Goal: Navigation & Orientation: Find specific page/section

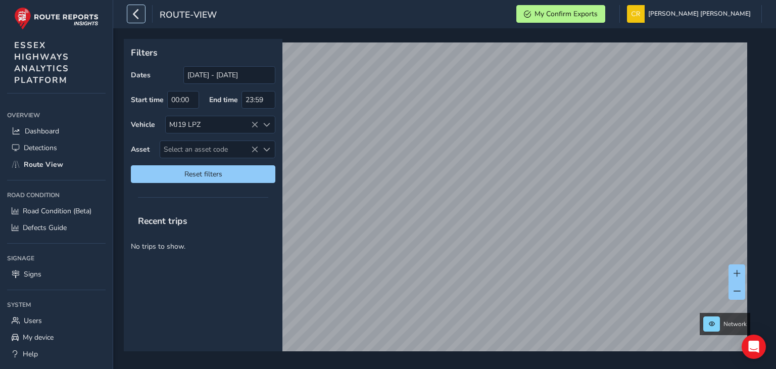
click at [138, 14] on icon "button" at bounding box center [136, 14] width 11 height 18
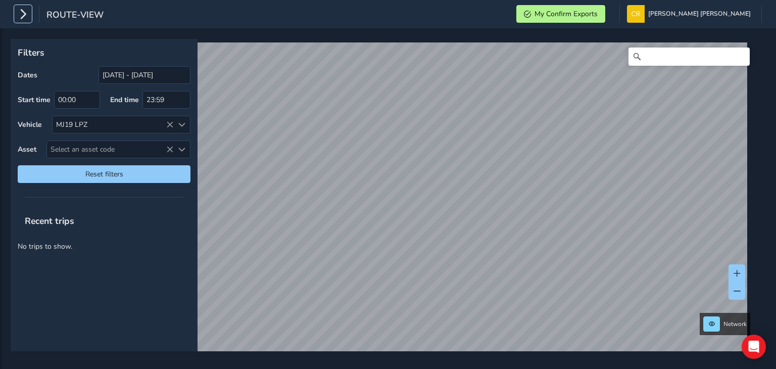
click at [24, 19] on icon "button" at bounding box center [23, 14] width 11 height 18
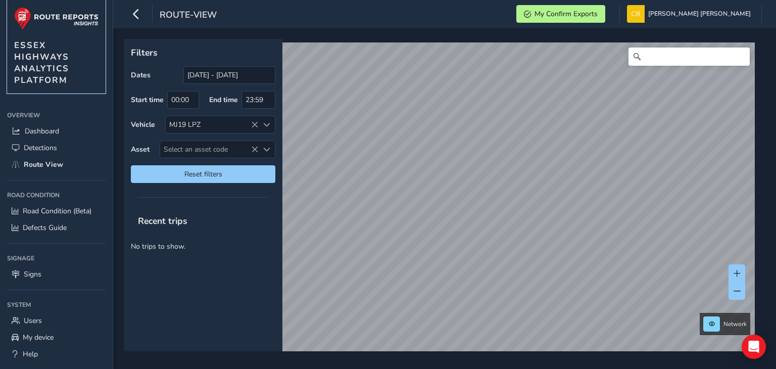
drag, startPoint x: 20, startPoint y: 23, endPoint x: 47, endPoint y: 84, distance: 67.0
click at [20, 23] on img at bounding box center [56, 18] width 84 height 23
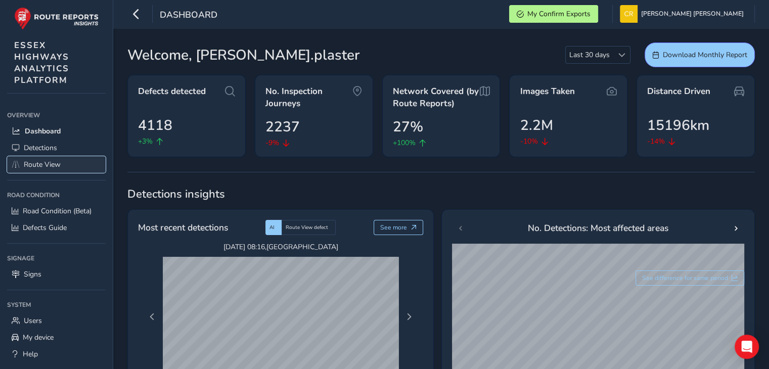
click at [44, 164] on span "Route View" at bounding box center [42, 165] width 37 height 10
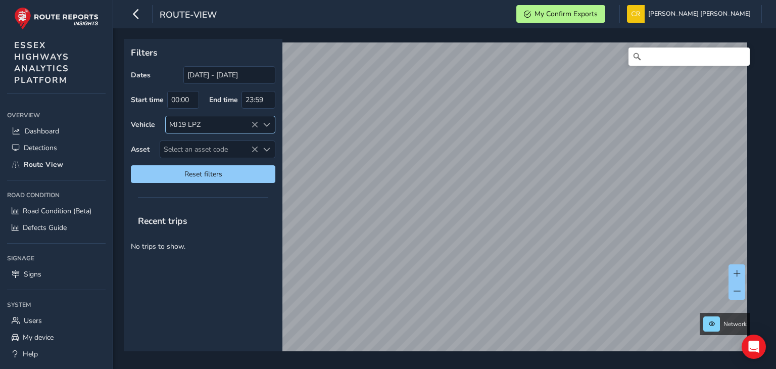
click at [254, 126] on icon at bounding box center [254, 124] width 7 height 7
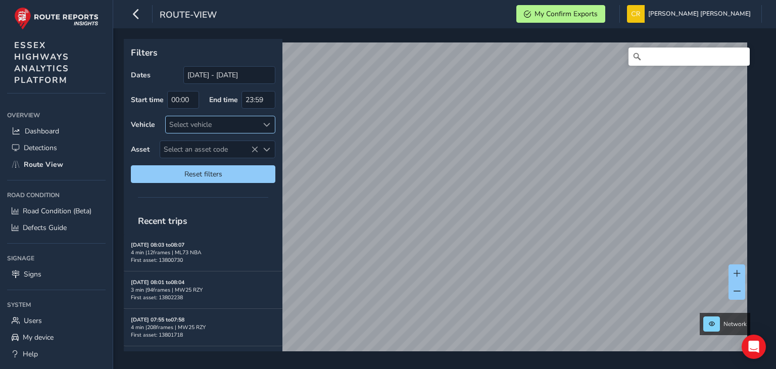
click at [209, 125] on div "Select vehicle" at bounding box center [212, 124] width 92 height 17
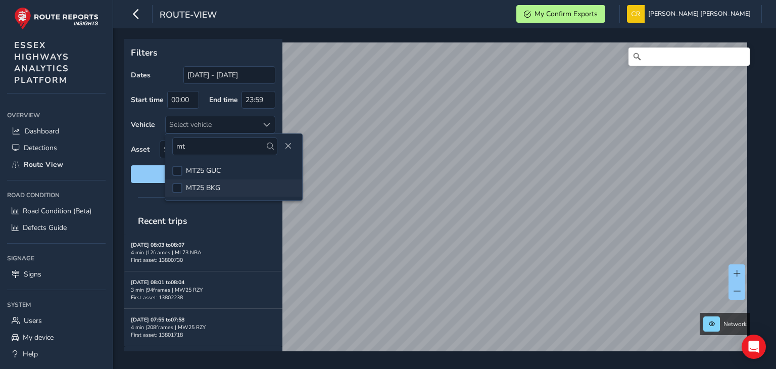
type input "mt"
click at [209, 185] on span "MT25 BKG" at bounding box center [203, 188] width 34 height 10
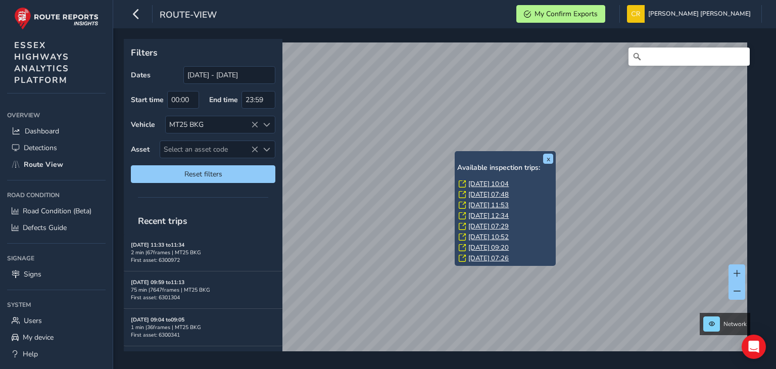
click at [455, 152] on div "x Available inspection trips: [GEOGRAPHIC_DATA][DATE] 10:04 [DATE] 07:48 [DATE]…" at bounding box center [505, 208] width 101 height 115
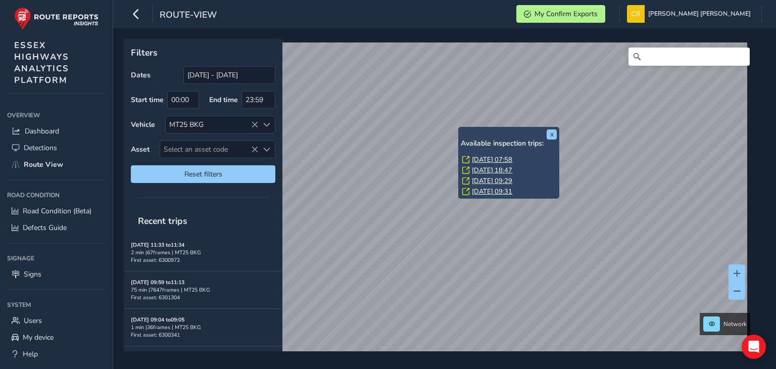
click at [485, 158] on link "[DATE] 07:58" at bounding box center [492, 159] width 40 height 9
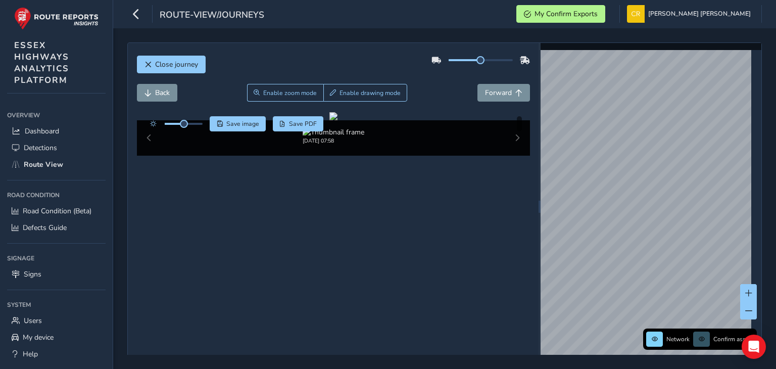
click at [490, 103] on div "Back Enable zoom mode Enable drawing mode Forward" at bounding box center [333, 98] width 393 height 28
click at [494, 95] on span "Forward" at bounding box center [498, 93] width 27 height 10
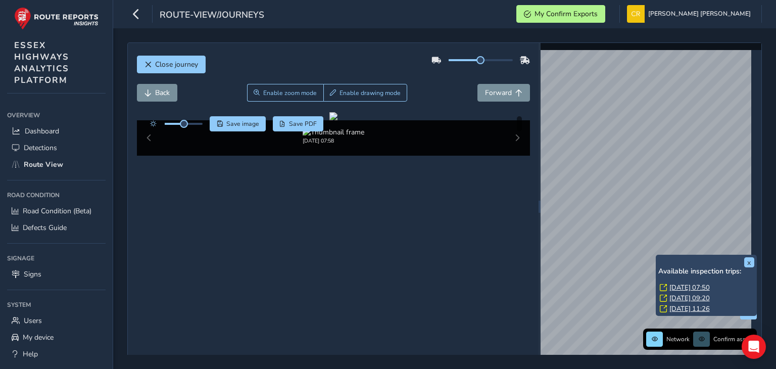
click at [694, 285] on link "[DATE] 07:50" at bounding box center [690, 287] width 40 height 9
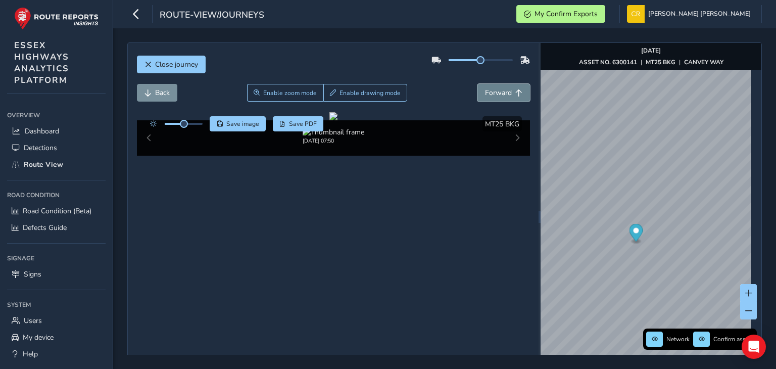
click at [481, 101] on button "Forward" at bounding box center [504, 93] width 53 height 18
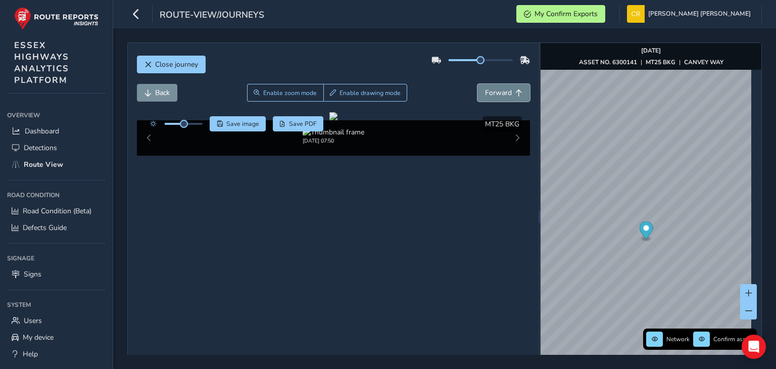
click at [481, 101] on button "Forward" at bounding box center [504, 93] width 53 height 18
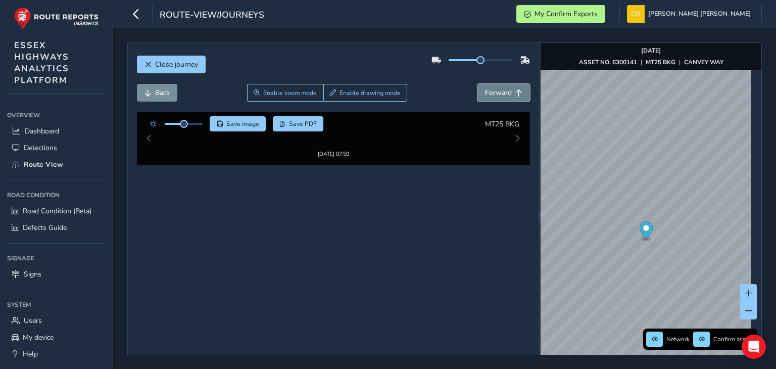
click at [481, 101] on button "Forward" at bounding box center [504, 93] width 53 height 18
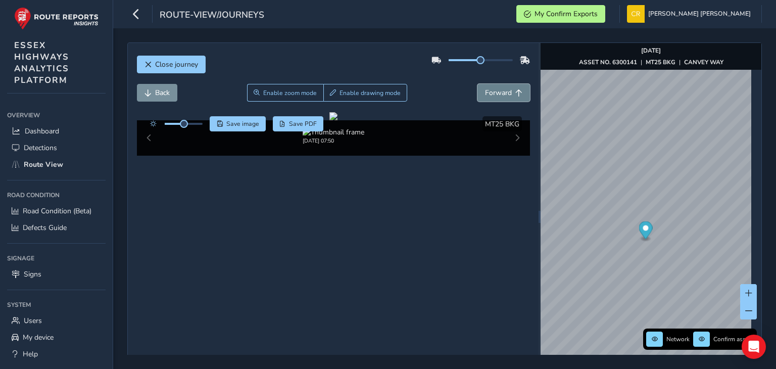
click at [481, 101] on button "Forward" at bounding box center [504, 93] width 53 height 18
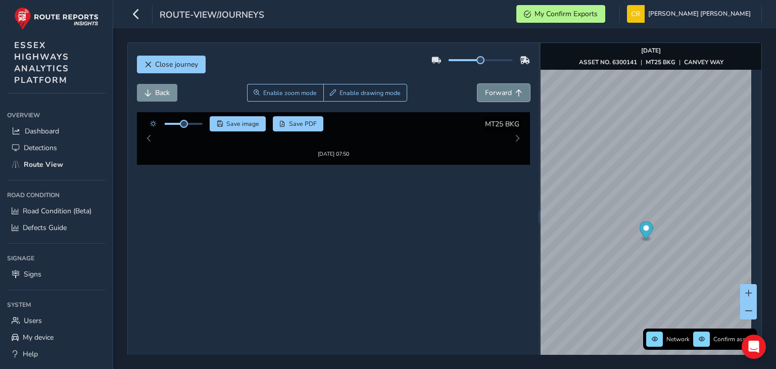
click at [481, 101] on button "Forward" at bounding box center [504, 93] width 53 height 18
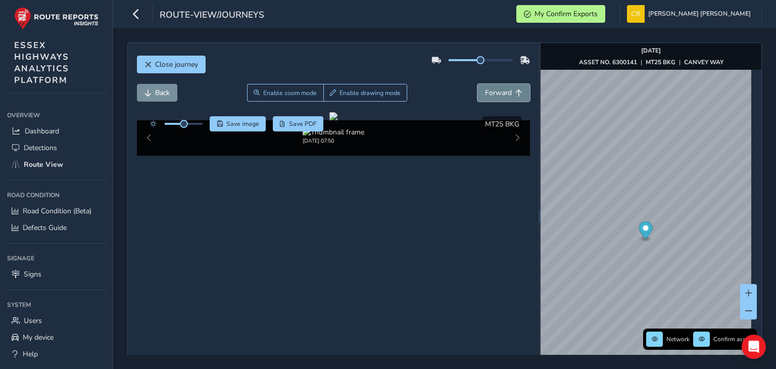
click at [481, 101] on button "Forward" at bounding box center [504, 93] width 53 height 18
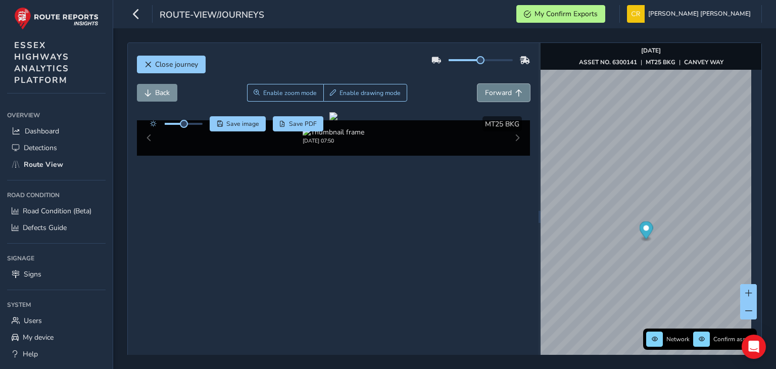
click at [481, 101] on button "Forward" at bounding box center [504, 93] width 53 height 18
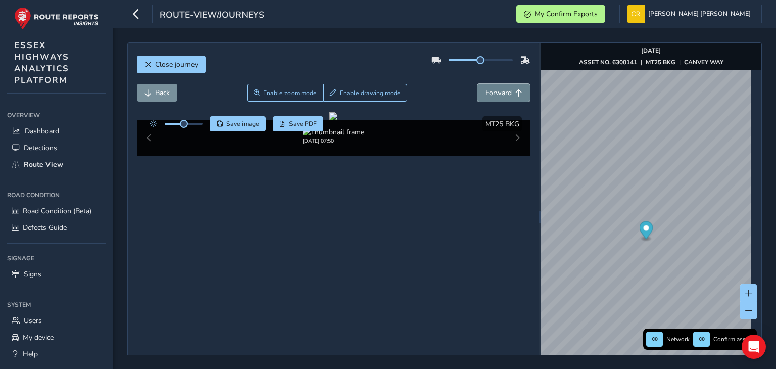
click at [481, 101] on button "Forward" at bounding box center [504, 93] width 53 height 18
drag, startPoint x: 481, startPoint y: 101, endPoint x: 489, endPoint y: 97, distance: 9.5
click at [489, 97] on span "Forward" at bounding box center [498, 93] width 27 height 10
click at [478, 84] on button "Forward" at bounding box center [504, 93] width 53 height 18
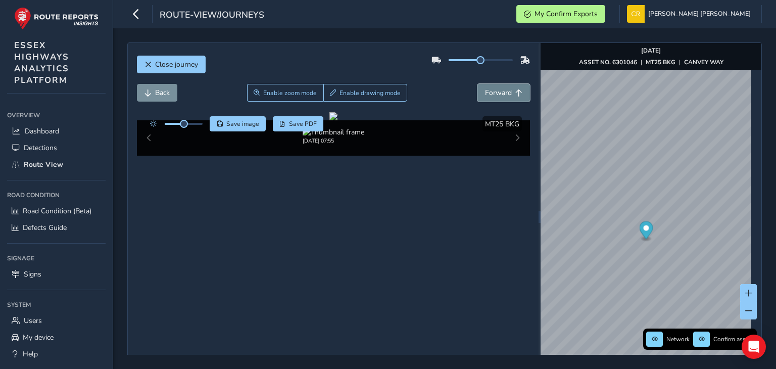
click at [485, 85] on button "Forward" at bounding box center [504, 93] width 53 height 18
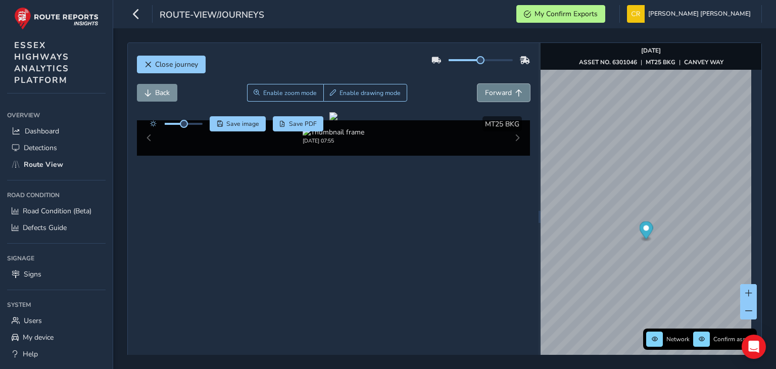
click at [485, 85] on button "Forward" at bounding box center [504, 93] width 53 height 18
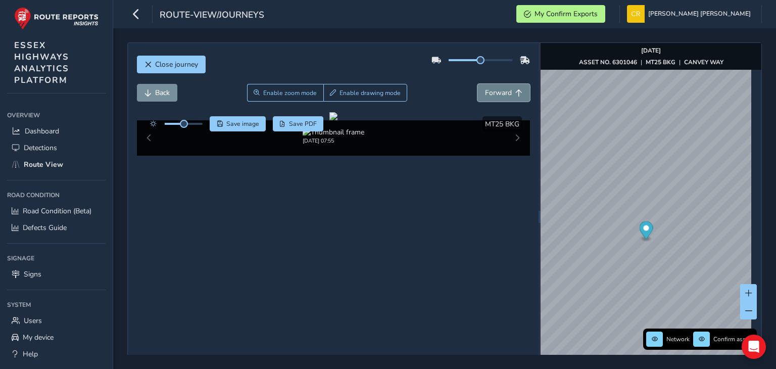
click at [485, 85] on button "Forward" at bounding box center [504, 93] width 53 height 18
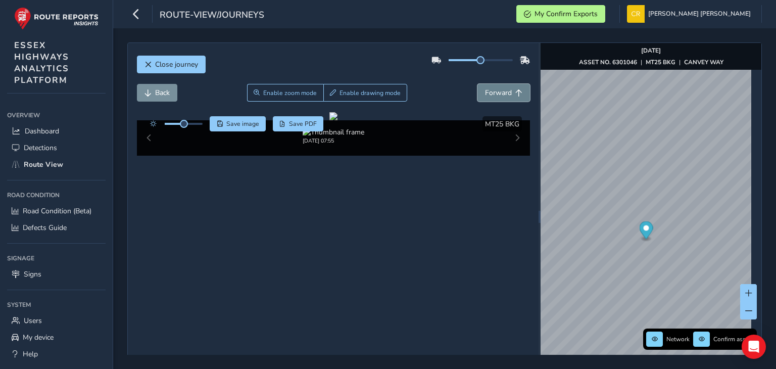
click at [485, 85] on button "Forward" at bounding box center [504, 93] width 53 height 18
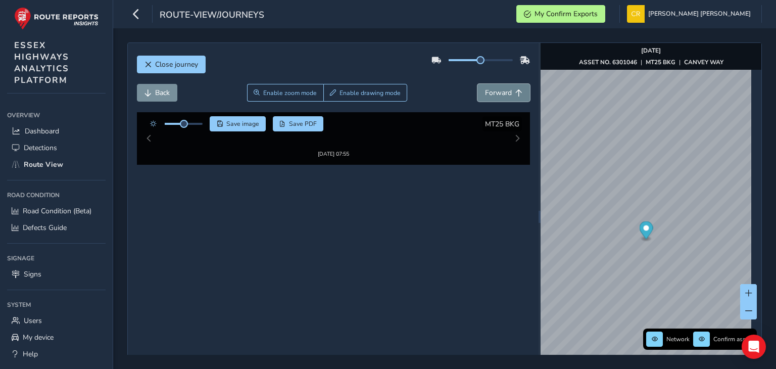
click at [485, 85] on button "Forward" at bounding box center [504, 93] width 53 height 18
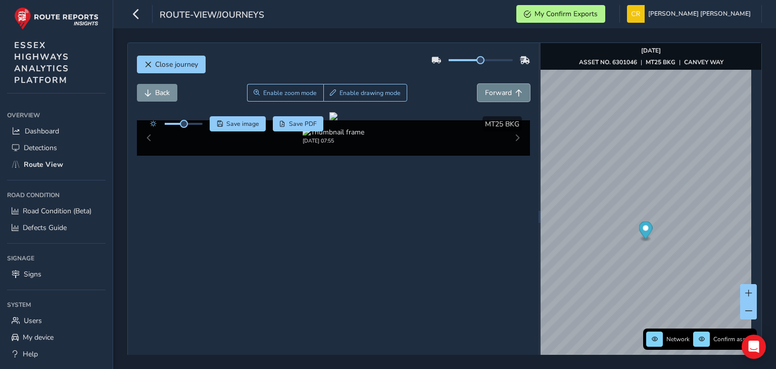
click at [485, 85] on button "Forward" at bounding box center [504, 93] width 53 height 18
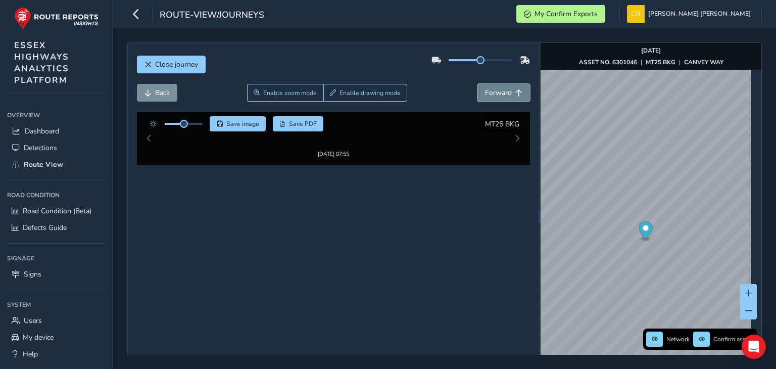
click at [485, 85] on button "Forward" at bounding box center [504, 93] width 53 height 18
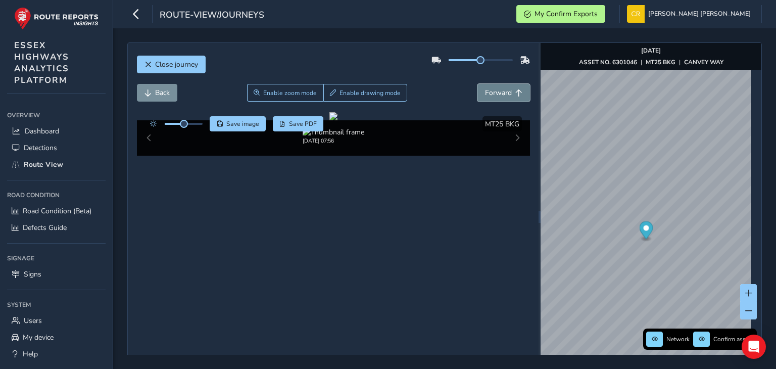
click at [485, 85] on button "Forward" at bounding box center [504, 93] width 53 height 18
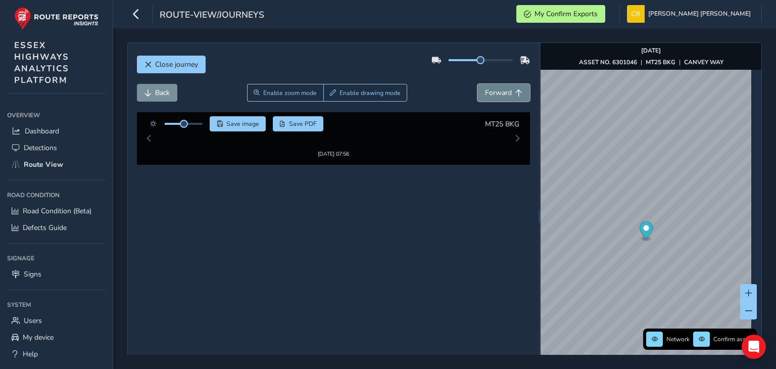
click at [485, 85] on button "Forward" at bounding box center [504, 93] width 53 height 18
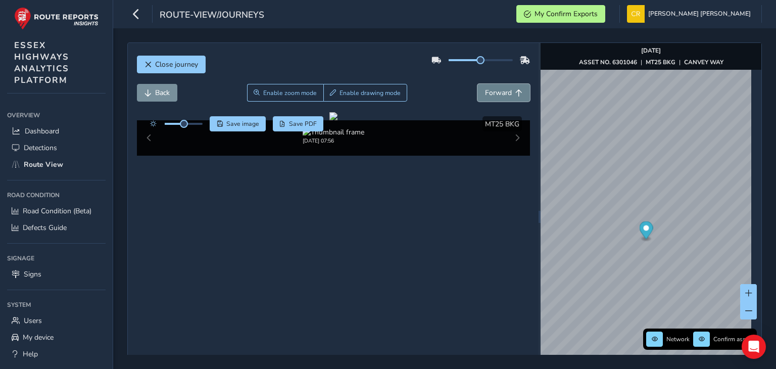
click at [485, 85] on button "Forward" at bounding box center [504, 93] width 53 height 18
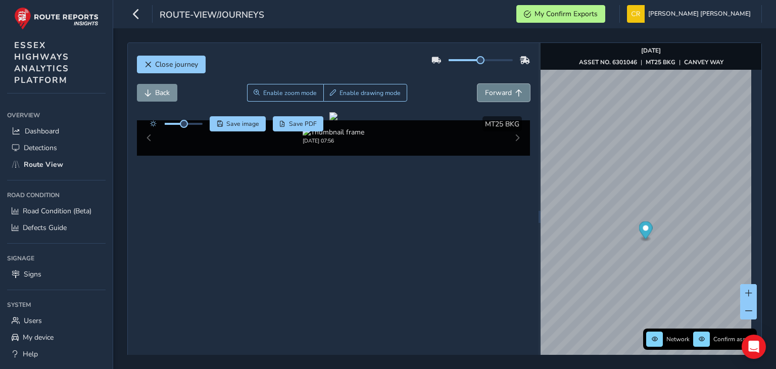
click at [485, 85] on button "Forward" at bounding box center [504, 93] width 53 height 18
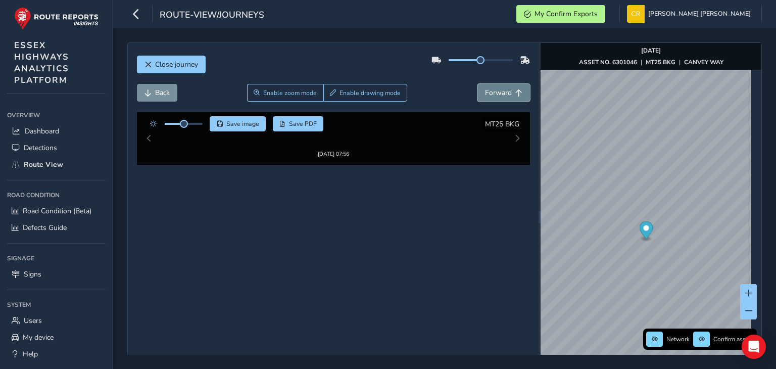
click at [485, 85] on button "Forward" at bounding box center [504, 93] width 53 height 18
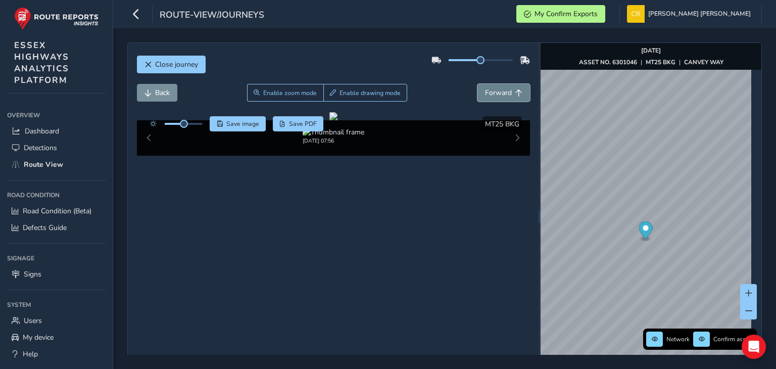
click at [485, 85] on button "Forward" at bounding box center [504, 93] width 53 height 18
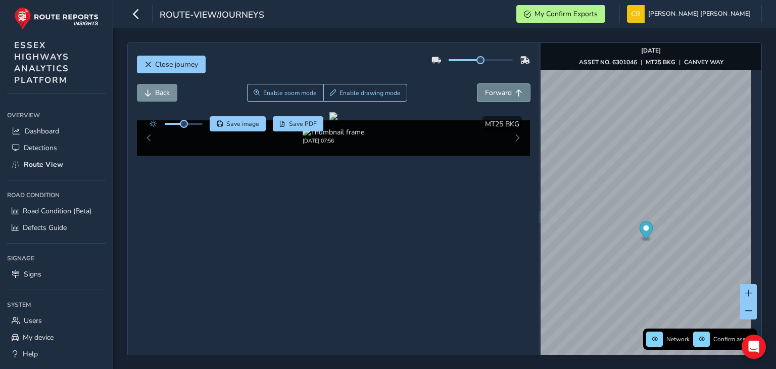
click at [485, 85] on button "Forward" at bounding box center [504, 93] width 53 height 18
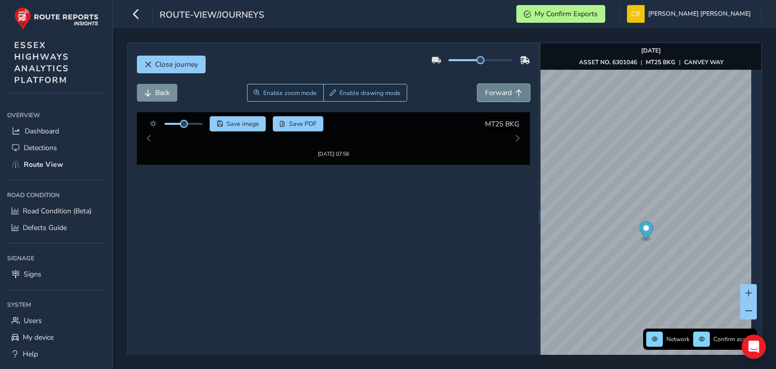
click at [485, 85] on button "Forward" at bounding box center [504, 93] width 53 height 18
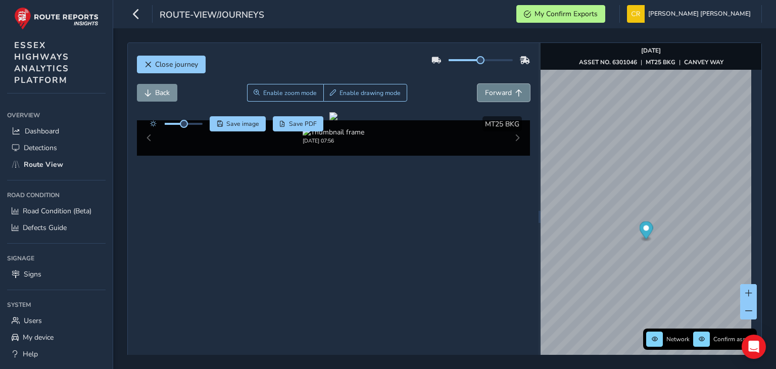
click at [485, 85] on button "Forward" at bounding box center [504, 93] width 53 height 18
click at [485, 89] on span "Forward" at bounding box center [498, 93] width 27 height 10
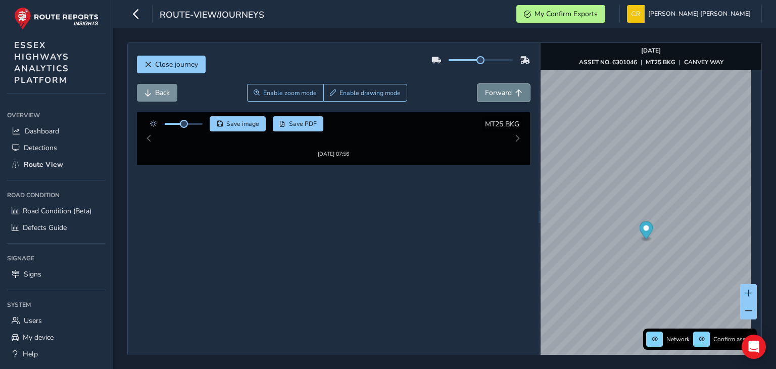
click at [485, 89] on span "Forward" at bounding box center [498, 93] width 27 height 10
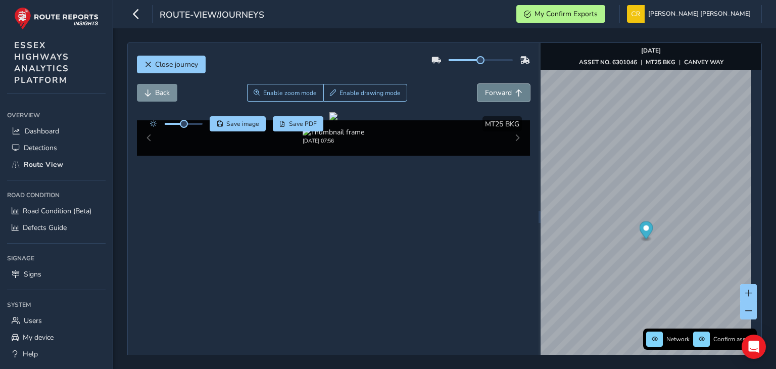
click at [485, 89] on span "Forward" at bounding box center [498, 93] width 27 height 10
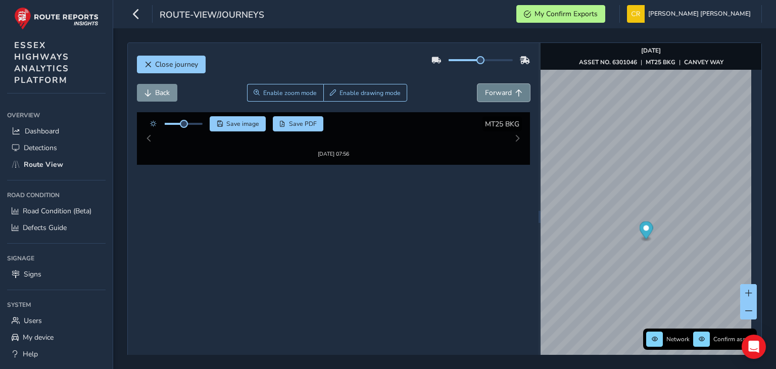
click at [485, 89] on span "Forward" at bounding box center [498, 93] width 27 height 10
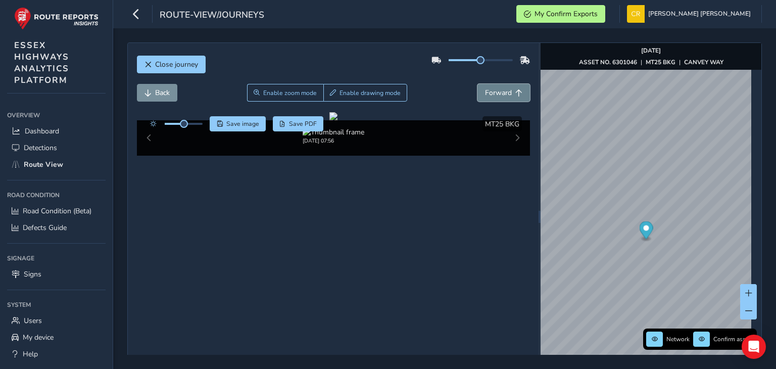
click at [485, 89] on span "Forward" at bounding box center [498, 93] width 27 height 10
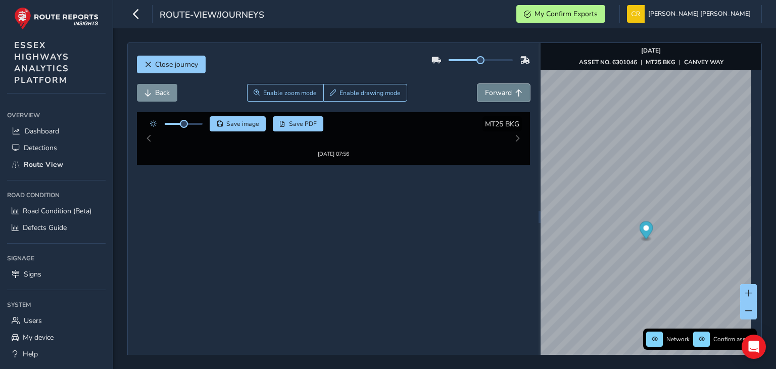
click at [485, 89] on span "Forward" at bounding box center [498, 93] width 27 height 10
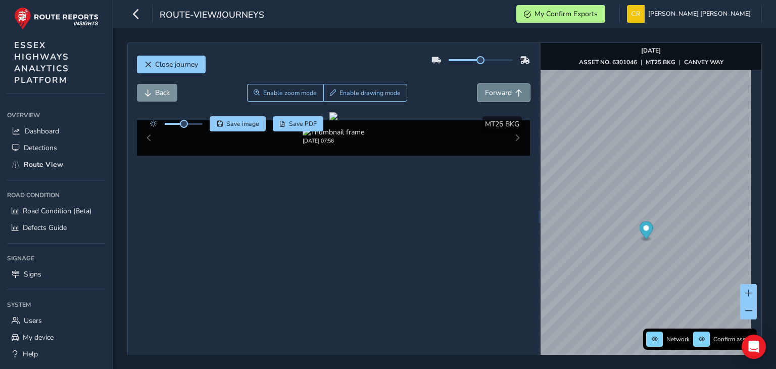
click at [485, 89] on span "Forward" at bounding box center [498, 93] width 27 height 10
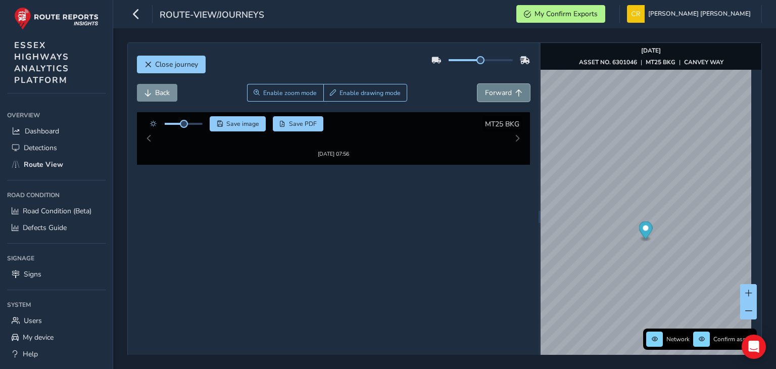
click at [485, 89] on span "Forward" at bounding box center [498, 93] width 27 height 10
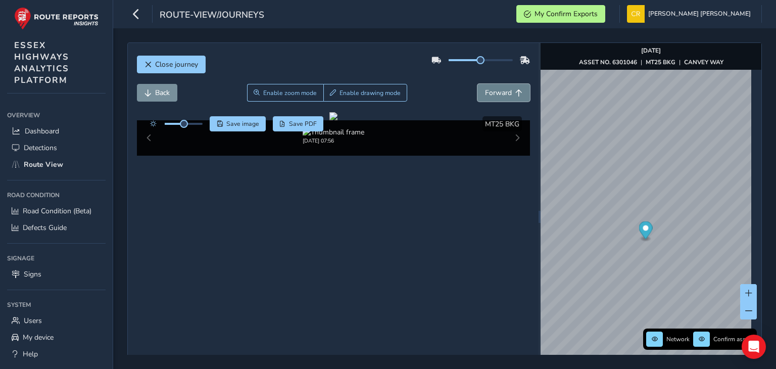
click at [485, 89] on span "Forward" at bounding box center [498, 93] width 27 height 10
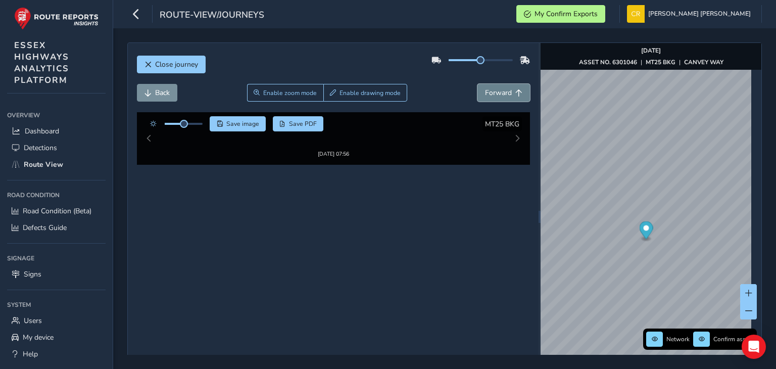
click at [485, 89] on span "Forward" at bounding box center [498, 93] width 27 height 10
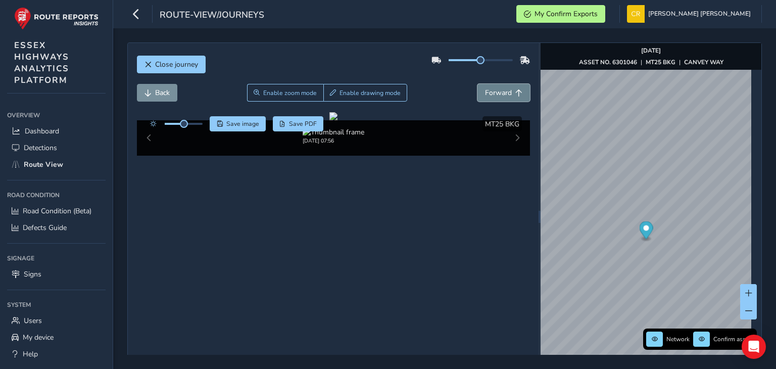
click at [485, 89] on span "Forward" at bounding box center [498, 93] width 27 height 10
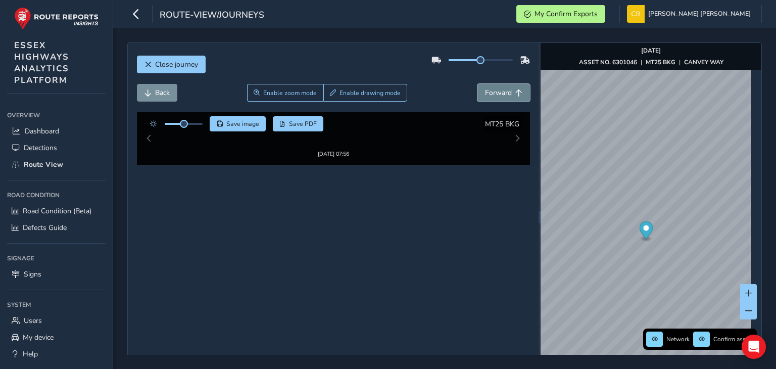
click at [485, 89] on span "Forward" at bounding box center [498, 93] width 27 height 10
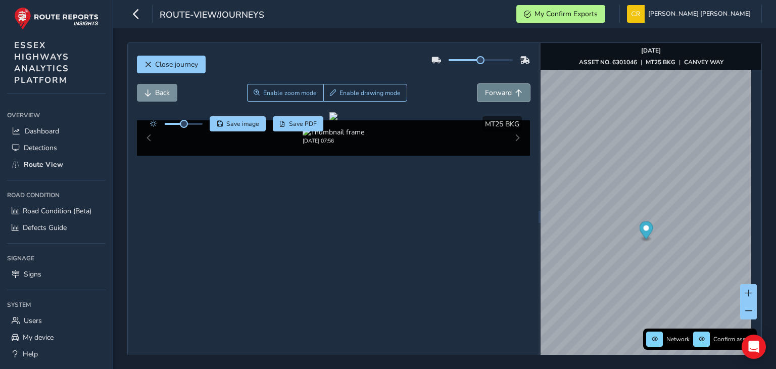
click at [485, 89] on span "Forward" at bounding box center [498, 93] width 27 height 10
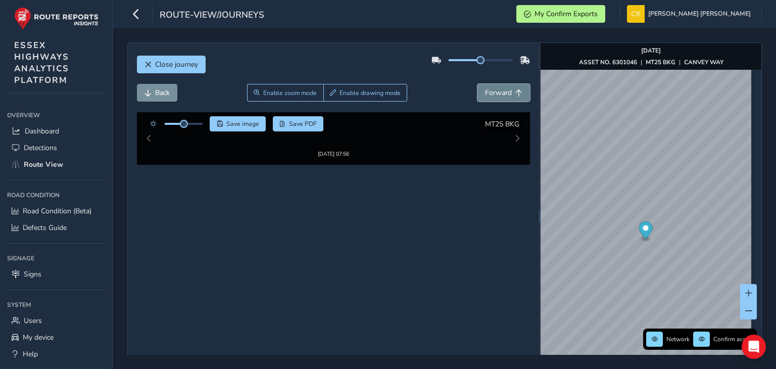
click at [485, 89] on span "Forward" at bounding box center [498, 93] width 27 height 10
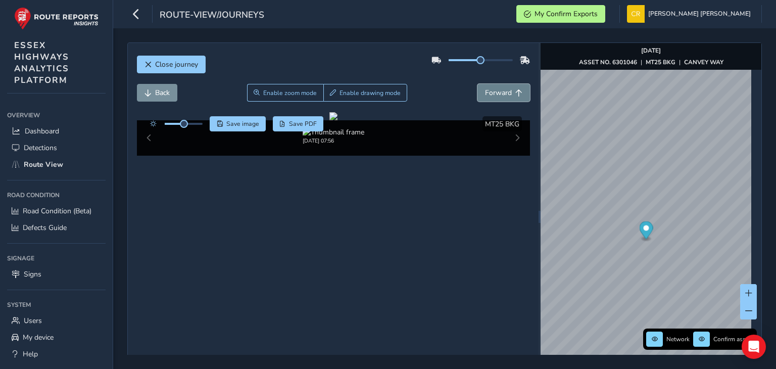
click at [485, 89] on span "Forward" at bounding box center [498, 93] width 27 height 10
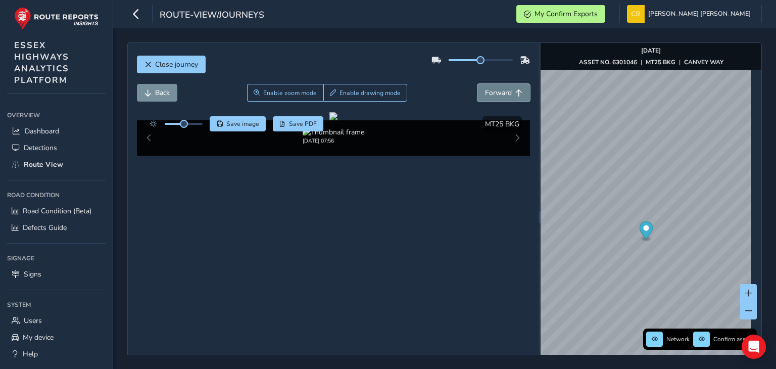
click at [485, 89] on span "Forward" at bounding box center [498, 93] width 27 height 10
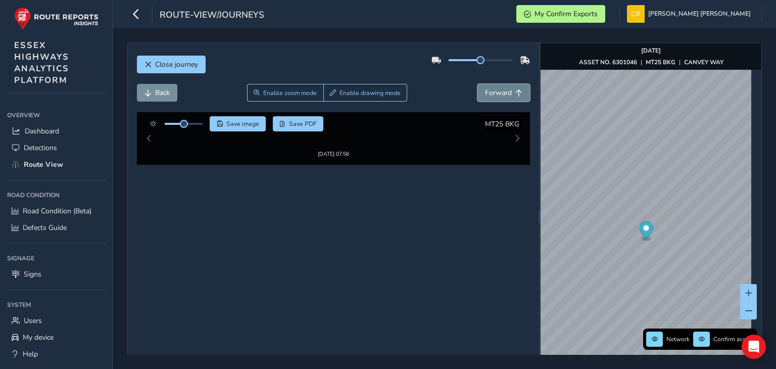
click at [485, 89] on span "Forward" at bounding box center [498, 93] width 27 height 10
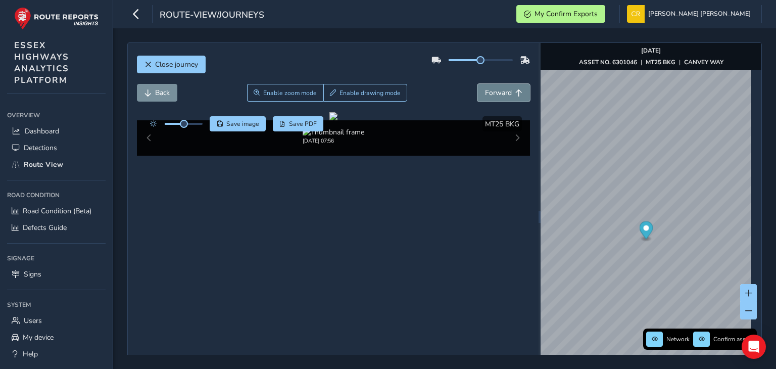
click at [485, 89] on span "Forward" at bounding box center [498, 93] width 27 height 10
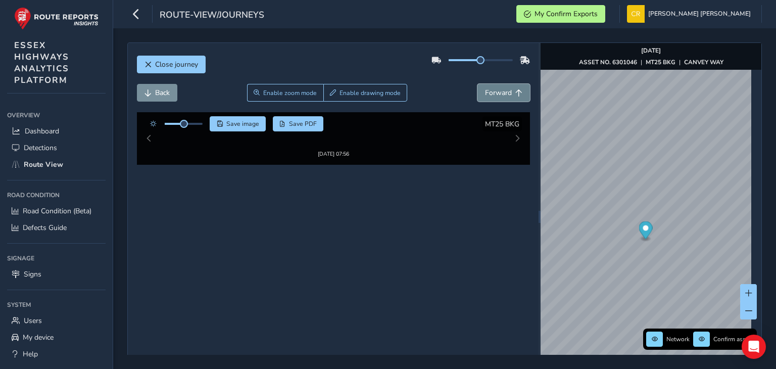
click at [485, 89] on span "Forward" at bounding box center [498, 93] width 27 height 10
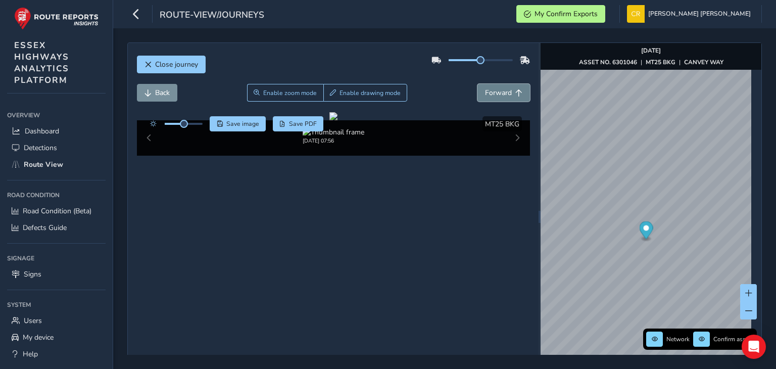
click at [485, 89] on span "Forward" at bounding box center [498, 93] width 27 height 10
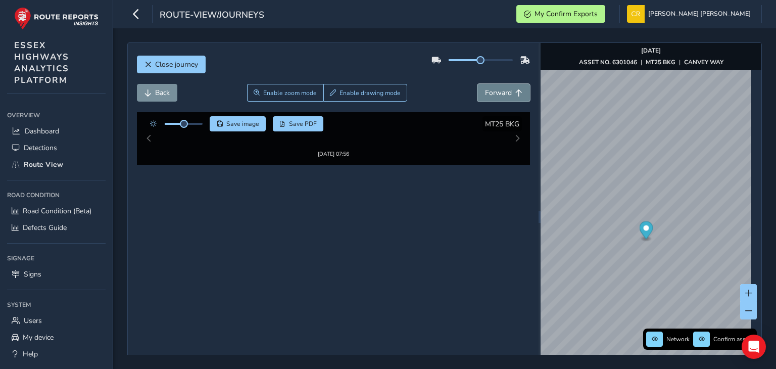
click at [485, 89] on span "Forward" at bounding box center [498, 93] width 27 height 10
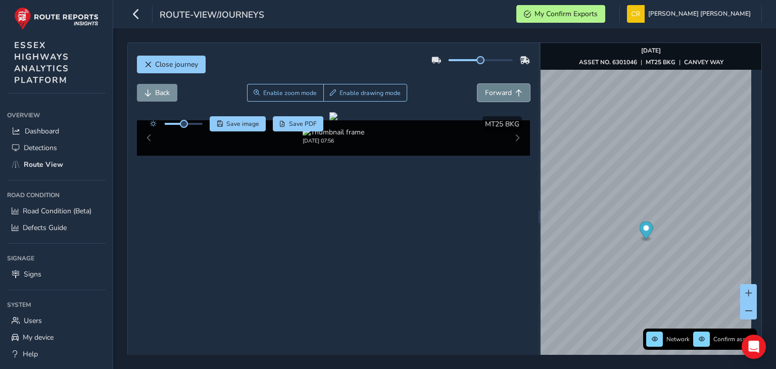
click at [485, 89] on span "Forward" at bounding box center [498, 93] width 27 height 10
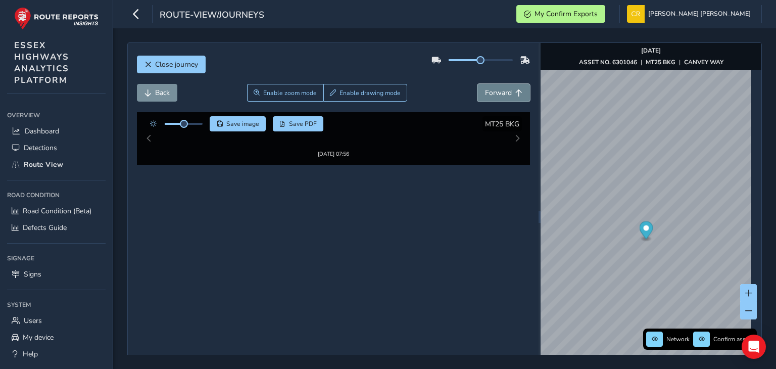
click at [485, 89] on span "Forward" at bounding box center [498, 93] width 27 height 10
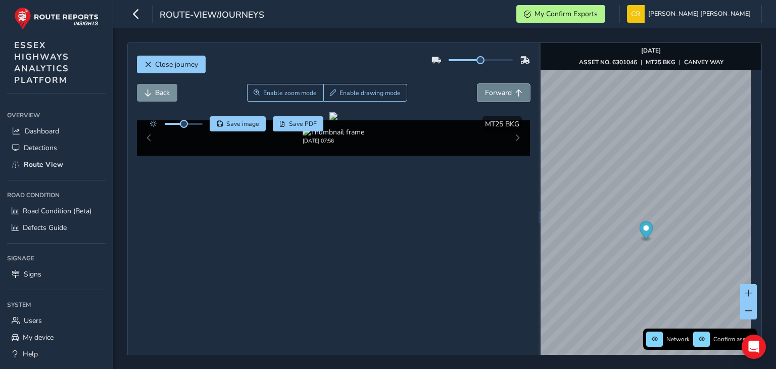
click at [485, 89] on span "Forward" at bounding box center [498, 93] width 27 height 10
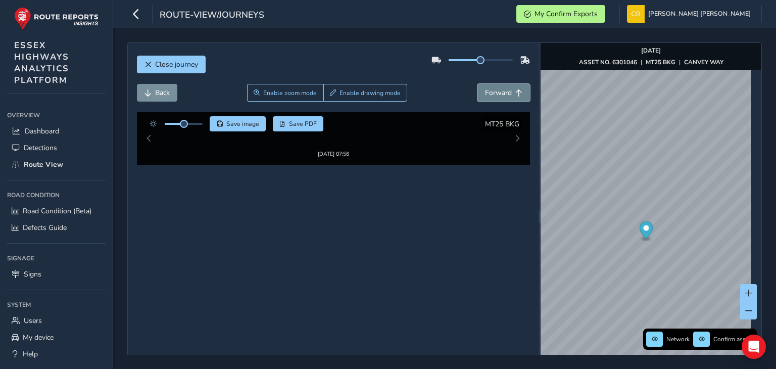
click at [485, 89] on span "Forward" at bounding box center [498, 93] width 27 height 10
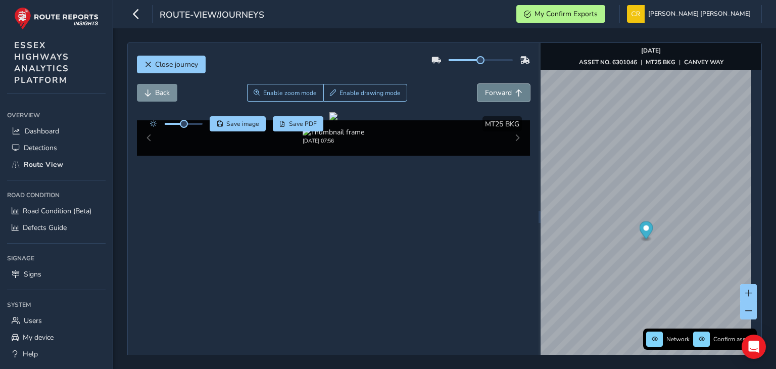
drag, startPoint x: 482, startPoint y: 89, endPoint x: 488, endPoint y: 88, distance: 6.3
click at [488, 88] on span "Forward" at bounding box center [498, 93] width 27 height 10
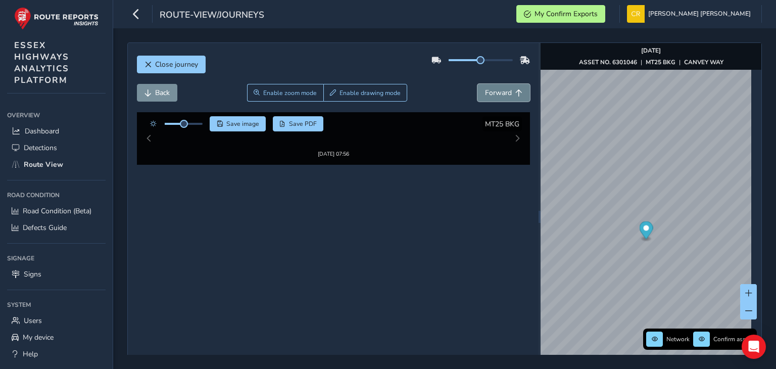
click at [488, 88] on span "Forward" at bounding box center [498, 93] width 27 height 10
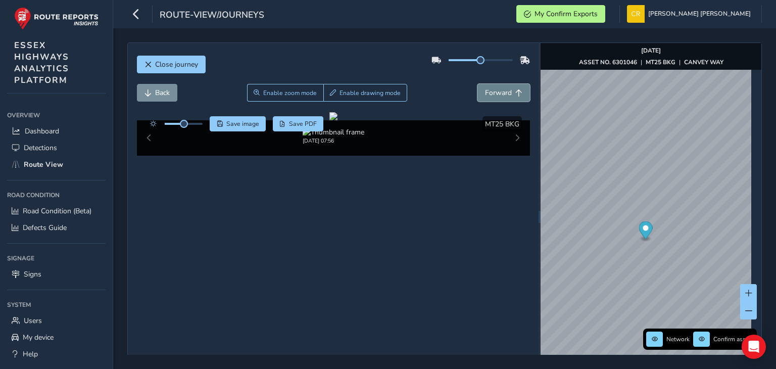
click at [488, 88] on span "Forward" at bounding box center [498, 93] width 27 height 10
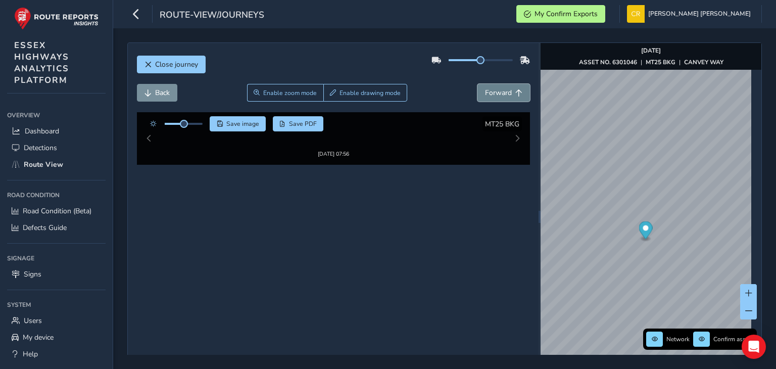
click at [488, 88] on span "Forward" at bounding box center [498, 93] width 27 height 10
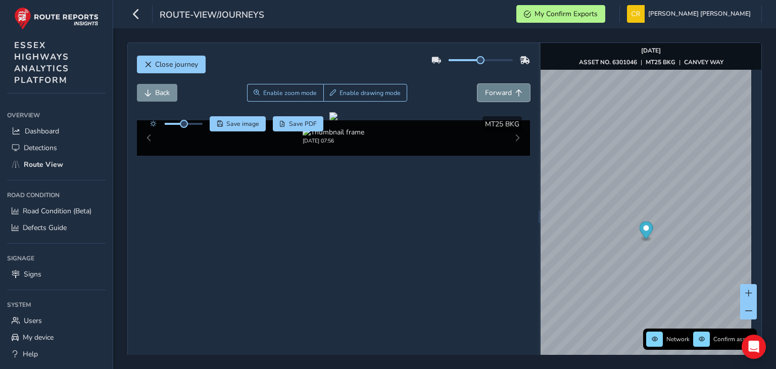
click at [480, 101] on button "Forward" at bounding box center [504, 93] width 53 height 18
click at [485, 88] on span "Forward" at bounding box center [498, 93] width 27 height 10
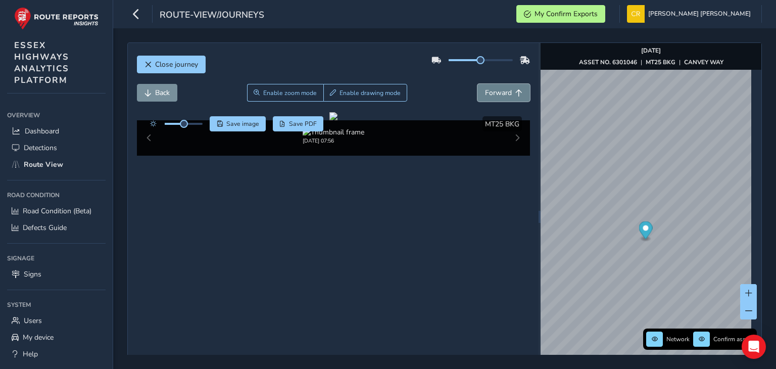
click at [485, 88] on span "Forward" at bounding box center [498, 93] width 27 height 10
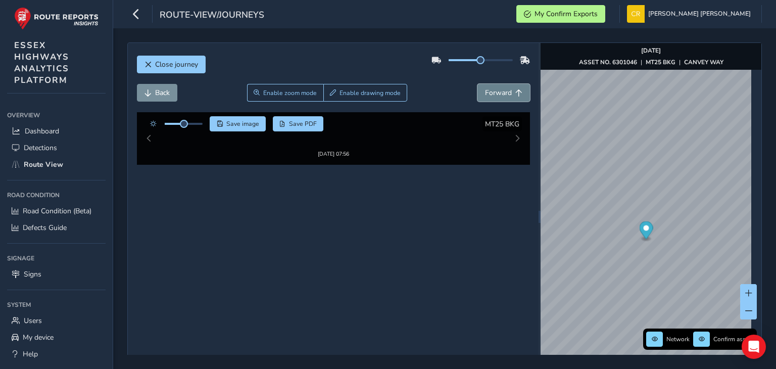
click at [485, 88] on span "Forward" at bounding box center [498, 93] width 27 height 10
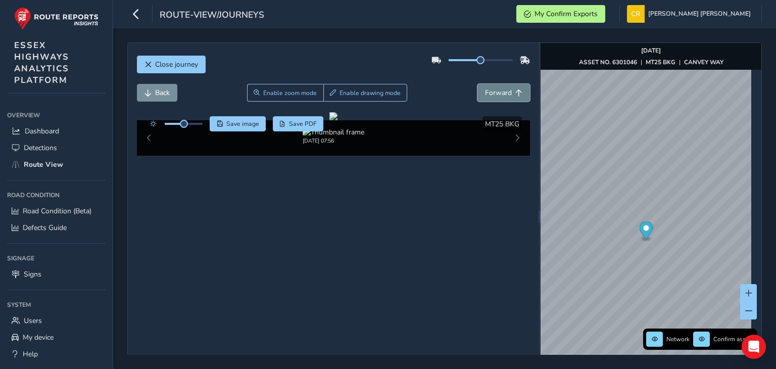
click at [485, 88] on span "Forward" at bounding box center [498, 93] width 27 height 10
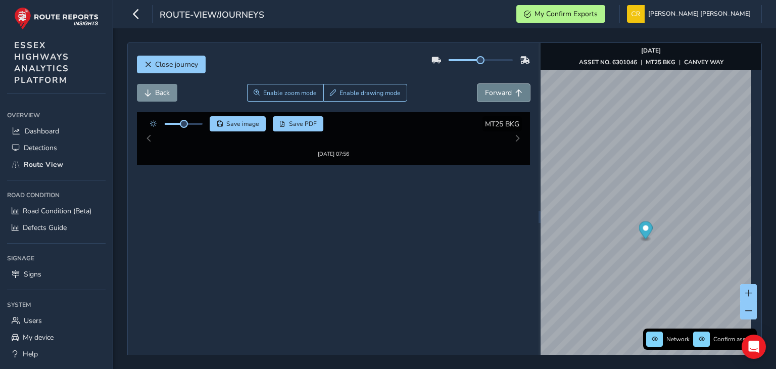
click at [485, 88] on span "Forward" at bounding box center [498, 93] width 27 height 10
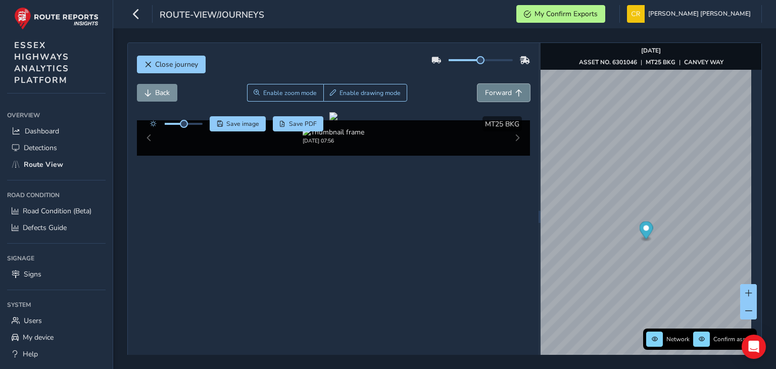
click at [485, 88] on span "Forward" at bounding box center [498, 93] width 27 height 10
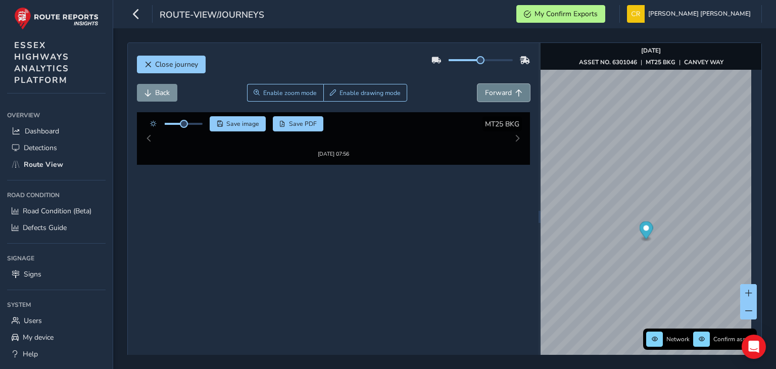
click at [485, 88] on span "Forward" at bounding box center [498, 93] width 27 height 10
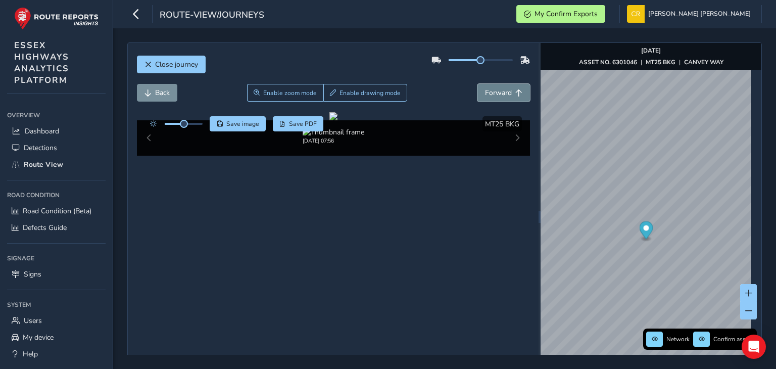
click at [485, 88] on span "Forward" at bounding box center [498, 93] width 27 height 10
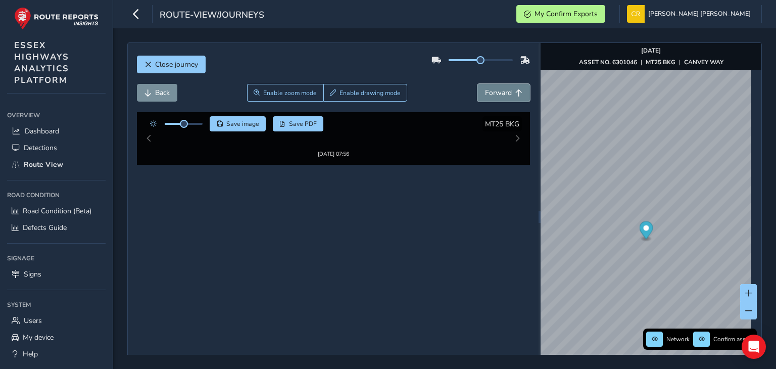
click at [485, 88] on span "Forward" at bounding box center [498, 93] width 27 height 10
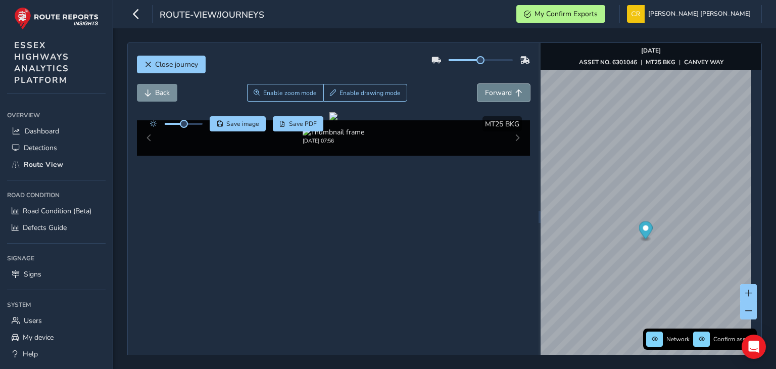
click at [485, 88] on span "Forward" at bounding box center [498, 93] width 27 height 10
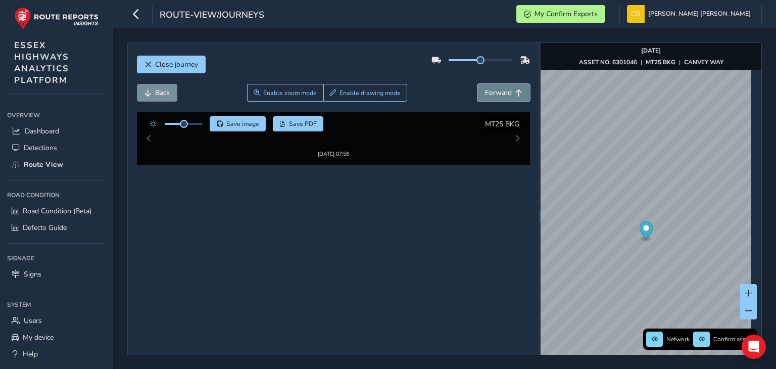
click at [485, 88] on span "Forward" at bounding box center [498, 93] width 27 height 10
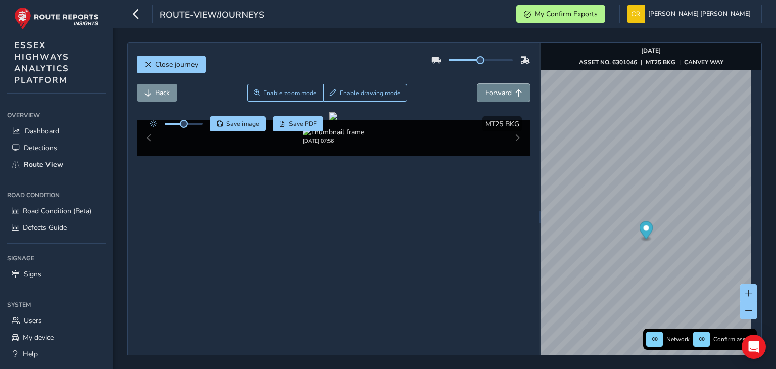
click at [485, 88] on span "Forward" at bounding box center [498, 93] width 27 height 10
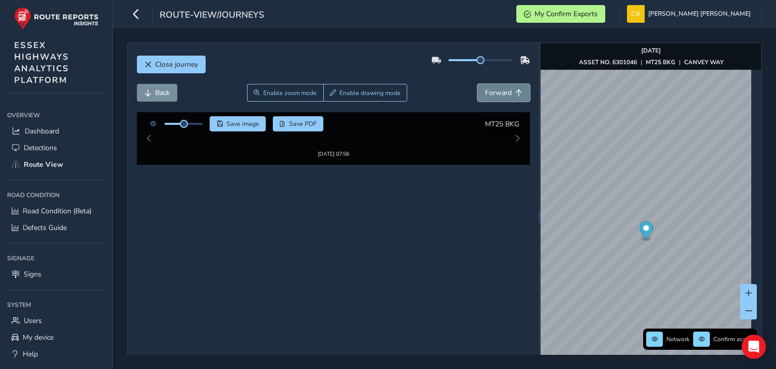
click at [485, 88] on span "Forward" at bounding box center [498, 93] width 27 height 10
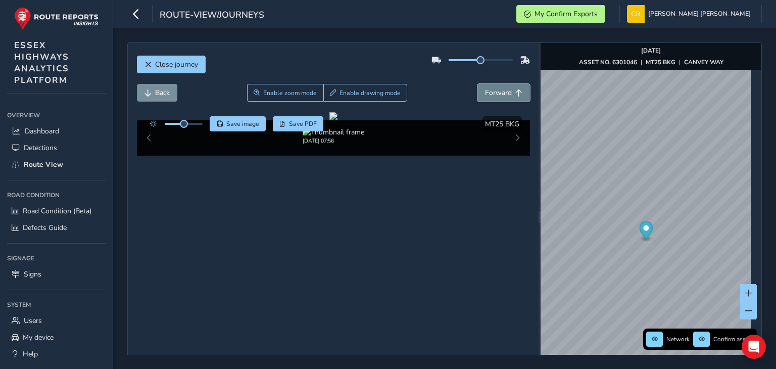
click at [485, 88] on span "Forward" at bounding box center [498, 93] width 27 height 10
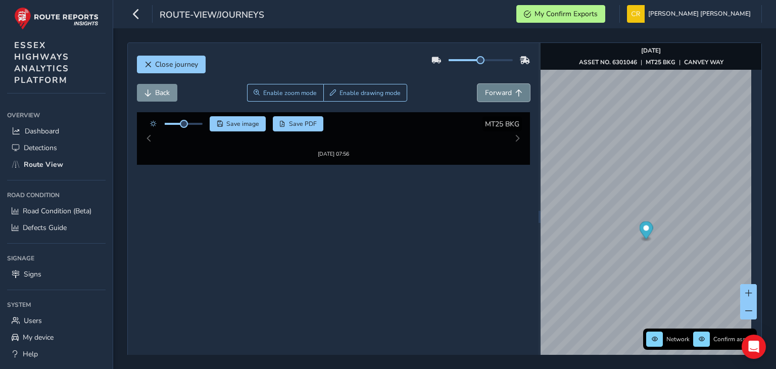
click at [485, 88] on span "Forward" at bounding box center [498, 93] width 27 height 10
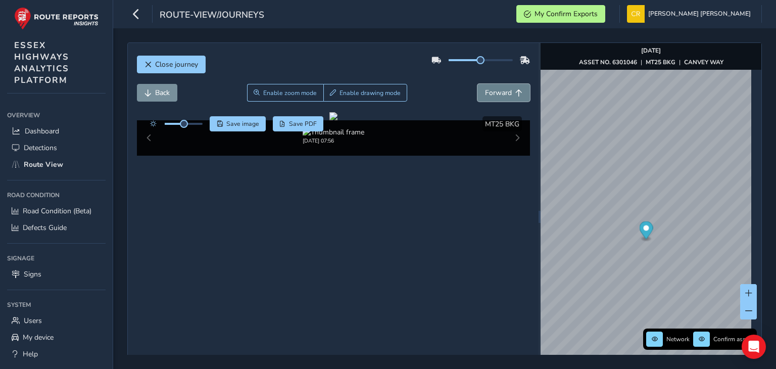
click at [485, 88] on span "Forward" at bounding box center [498, 93] width 27 height 10
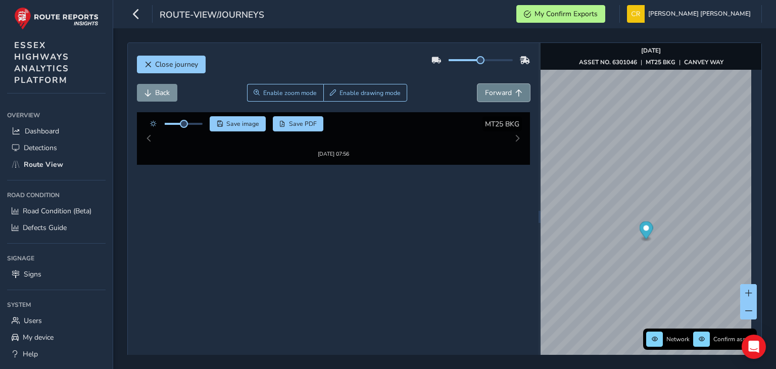
click at [485, 88] on span "Forward" at bounding box center [498, 93] width 27 height 10
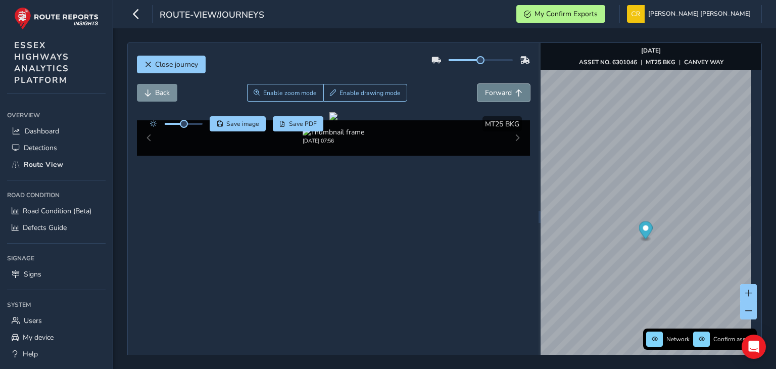
click at [485, 88] on span "Forward" at bounding box center [498, 93] width 27 height 10
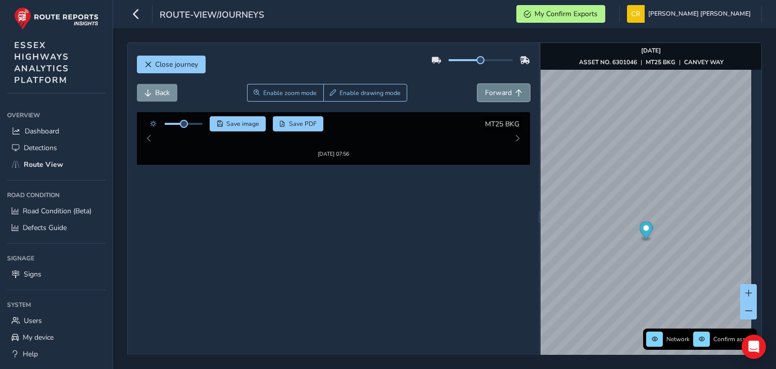
click at [485, 88] on span "Forward" at bounding box center [498, 93] width 27 height 10
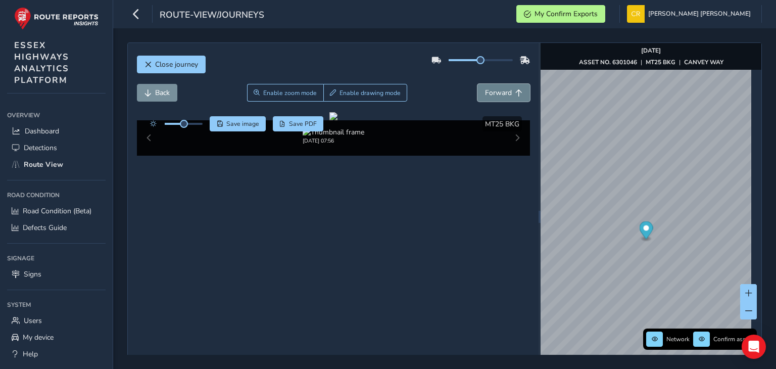
click at [485, 88] on span "Forward" at bounding box center [498, 93] width 27 height 10
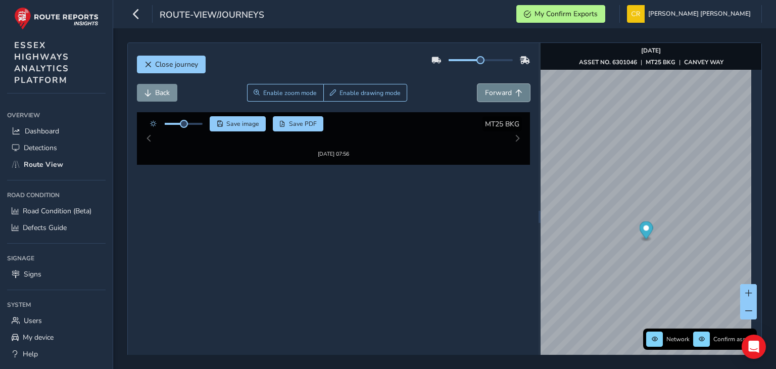
click at [485, 88] on span "Forward" at bounding box center [498, 93] width 27 height 10
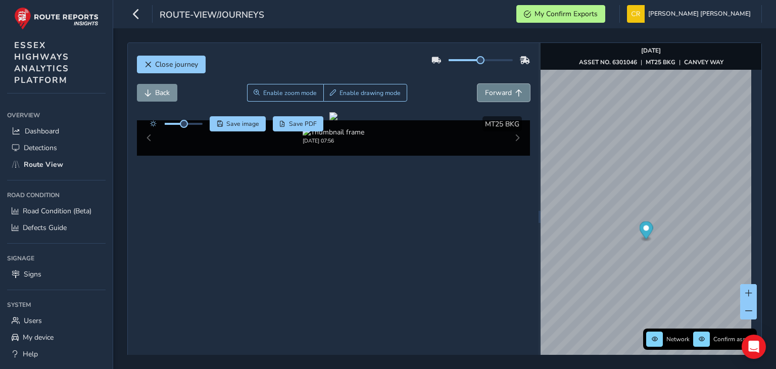
click at [485, 88] on span "Forward" at bounding box center [498, 93] width 27 height 10
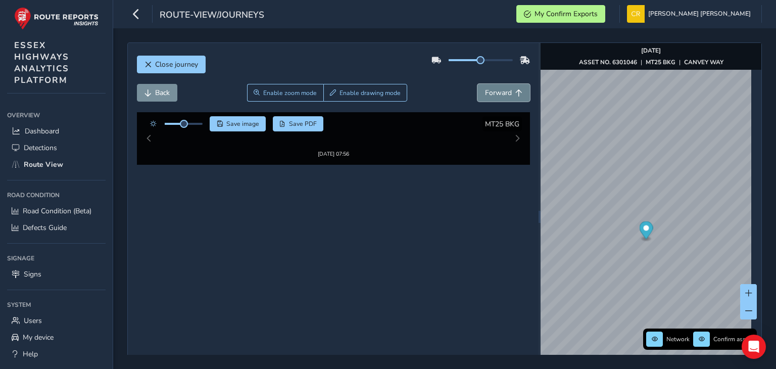
click at [485, 88] on span "Forward" at bounding box center [498, 93] width 27 height 10
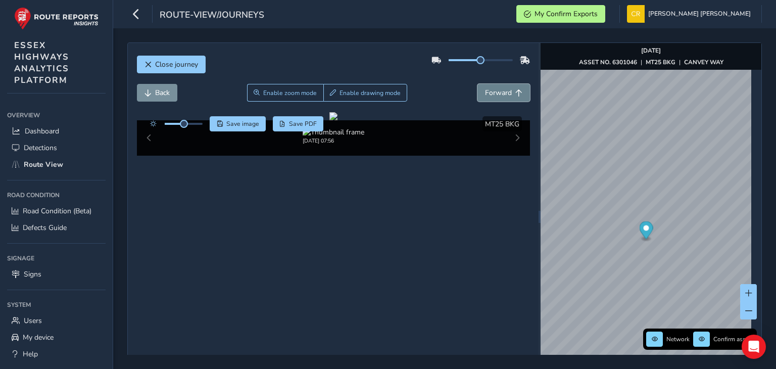
click at [485, 88] on span "Forward" at bounding box center [498, 93] width 27 height 10
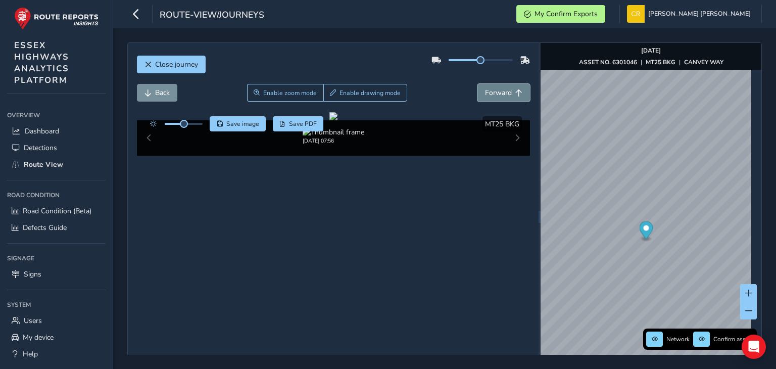
click at [485, 88] on span "Forward" at bounding box center [498, 93] width 27 height 10
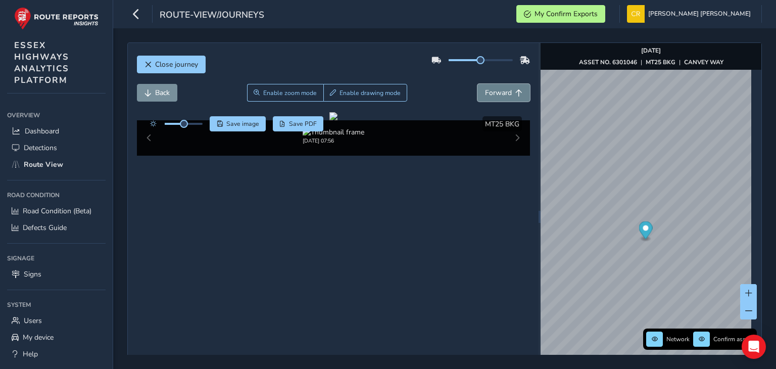
click at [485, 88] on span "Forward" at bounding box center [498, 93] width 27 height 10
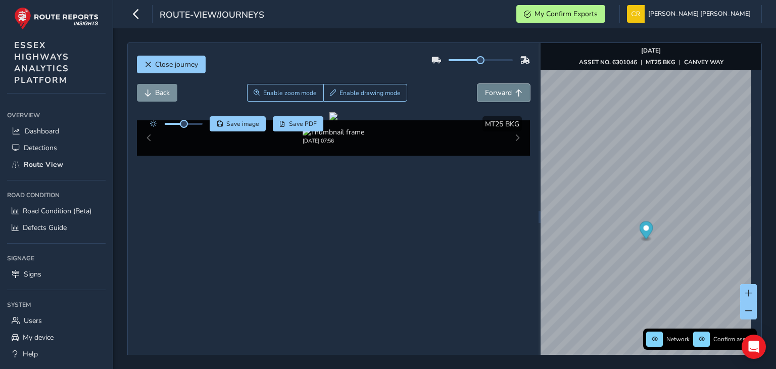
click at [485, 88] on span "Forward" at bounding box center [498, 93] width 27 height 10
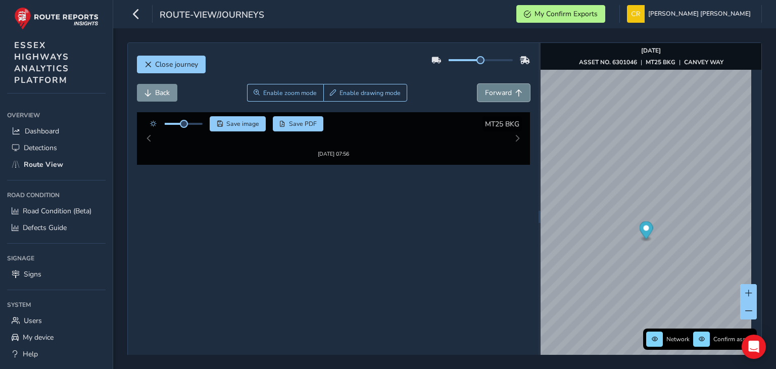
click at [485, 88] on span "Forward" at bounding box center [498, 93] width 27 height 10
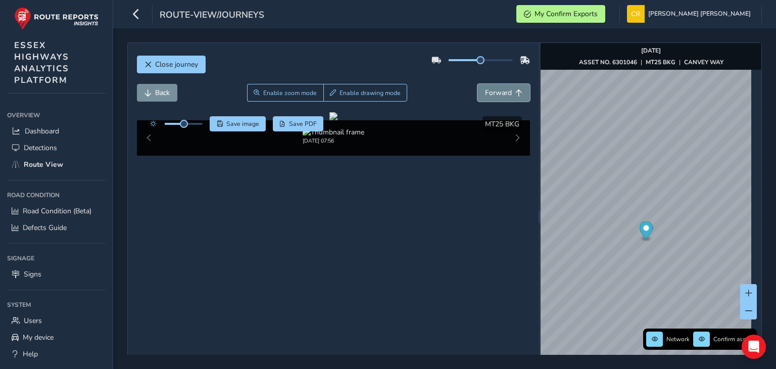
click at [485, 88] on span "Forward" at bounding box center [498, 93] width 27 height 10
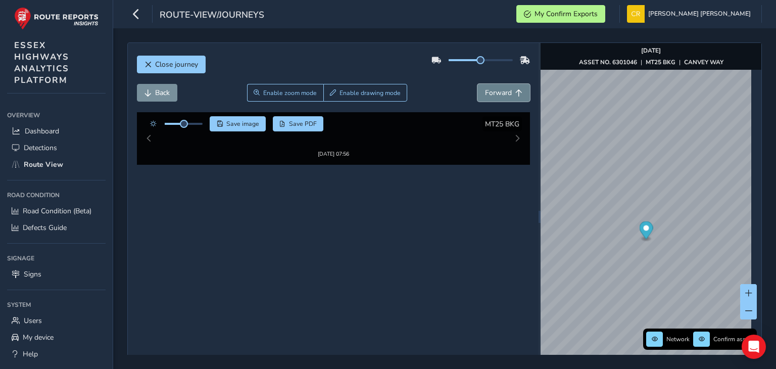
click at [485, 88] on span "Forward" at bounding box center [498, 93] width 27 height 10
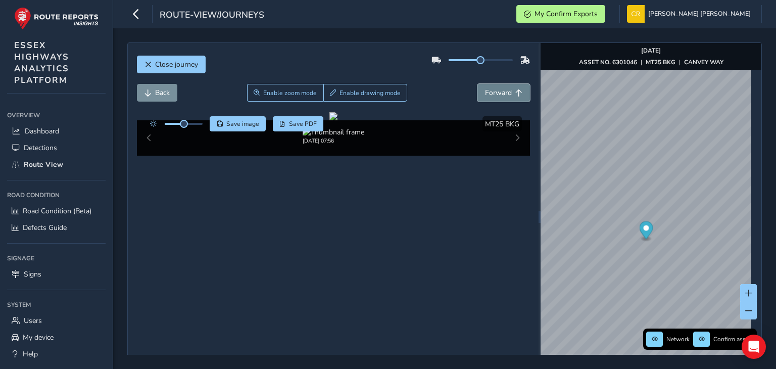
click at [485, 88] on span "Forward" at bounding box center [498, 93] width 27 height 10
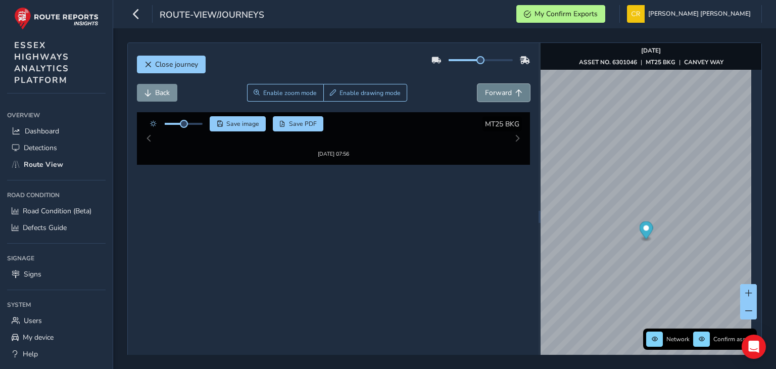
click at [485, 88] on span "Forward" at bounding box center [498, 93] width 27 height 10
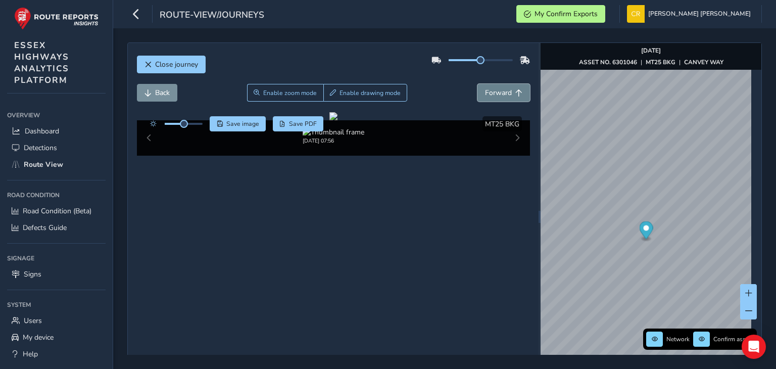
click at [485, 88] on span "Forward" at bounding box center [498, 93] width 27 height 10
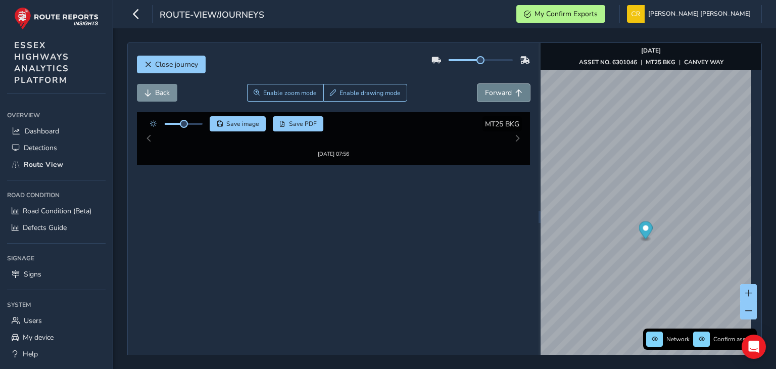
click at [485, 88] on span "Forward" at bounding box center [498, 93] width 27 height 10
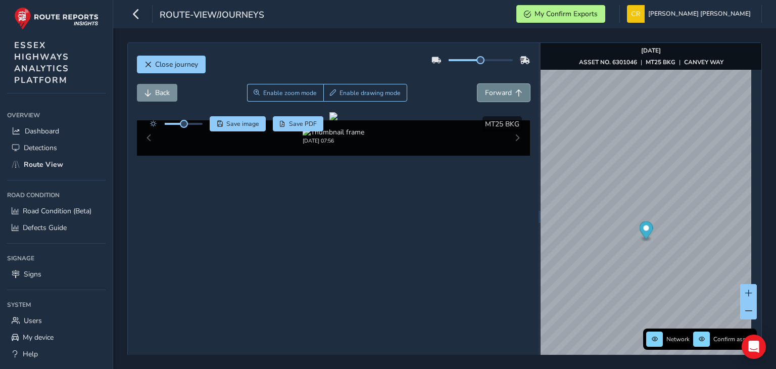
click at [485, 88] on span "Forward" at bounding box center [498, 93] width 27 height 10
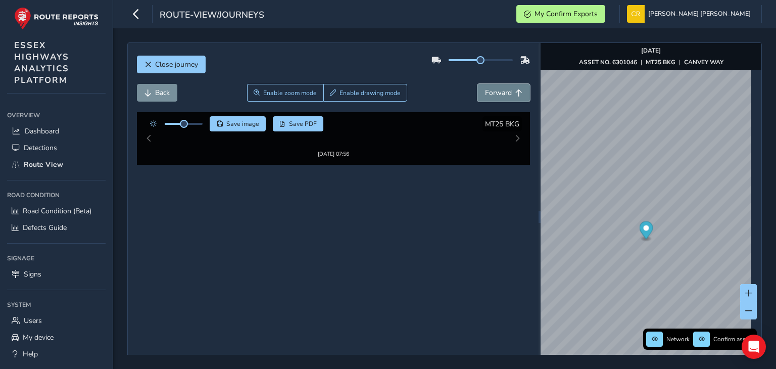
click at [485, 88] on span "Forward" at bounding box center [498, 93] width 27 height 10
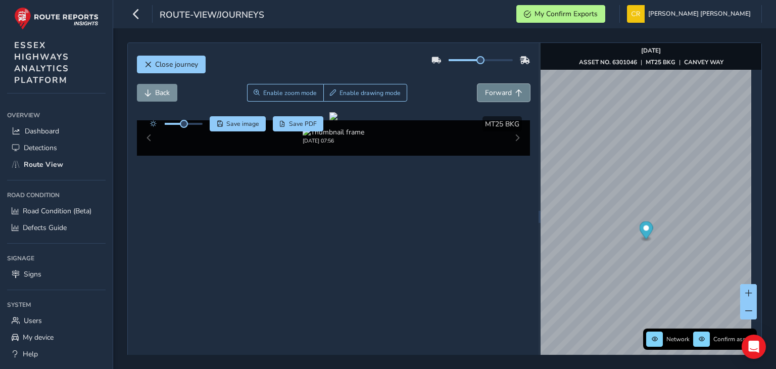
click at [485, 88] on span "Forward" at bounding box center [498, 93] width 27 height 10
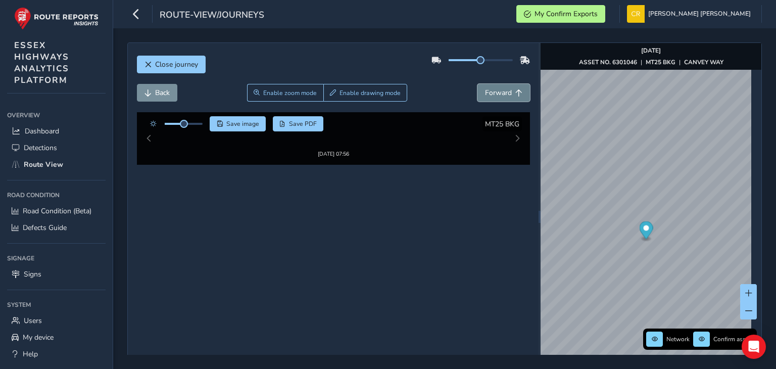
click at [485, 88] on span "Forward" at bounding box center [498, 93] width 27 height 10
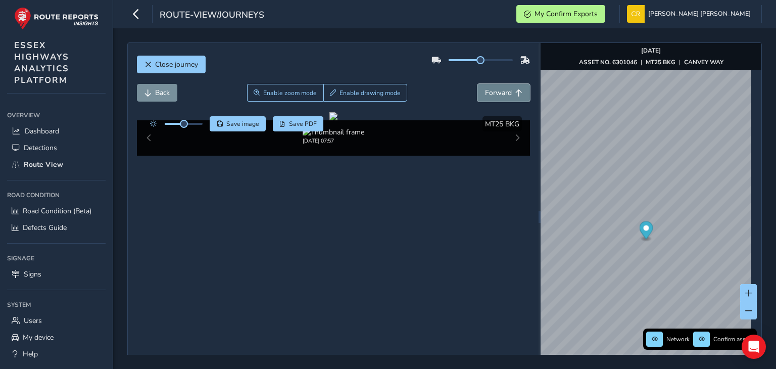
click at [485, 88] on span "Forward" at bounding box center [498, 93] width 27 height 10
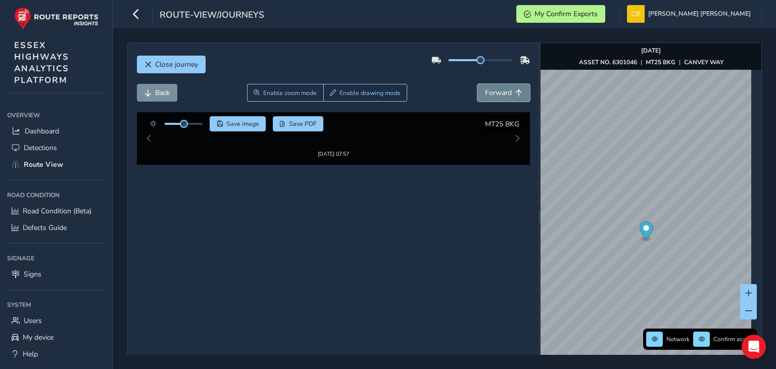
click at [485, 88] on span "Forward" at bounding box center [498, 93] width 27 height 10
